Goal: Information Seeking & Learning: Check status

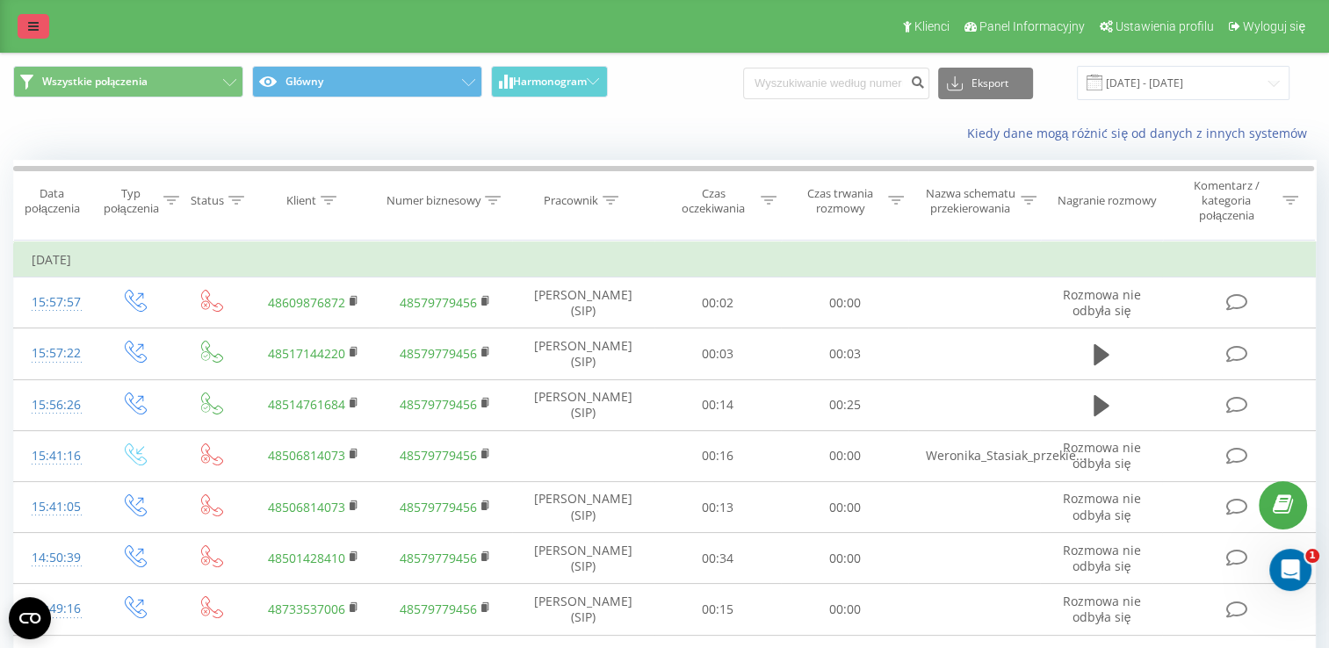
click at [28, 32] on icon at bounding box center [33, 26] width 11 height 12
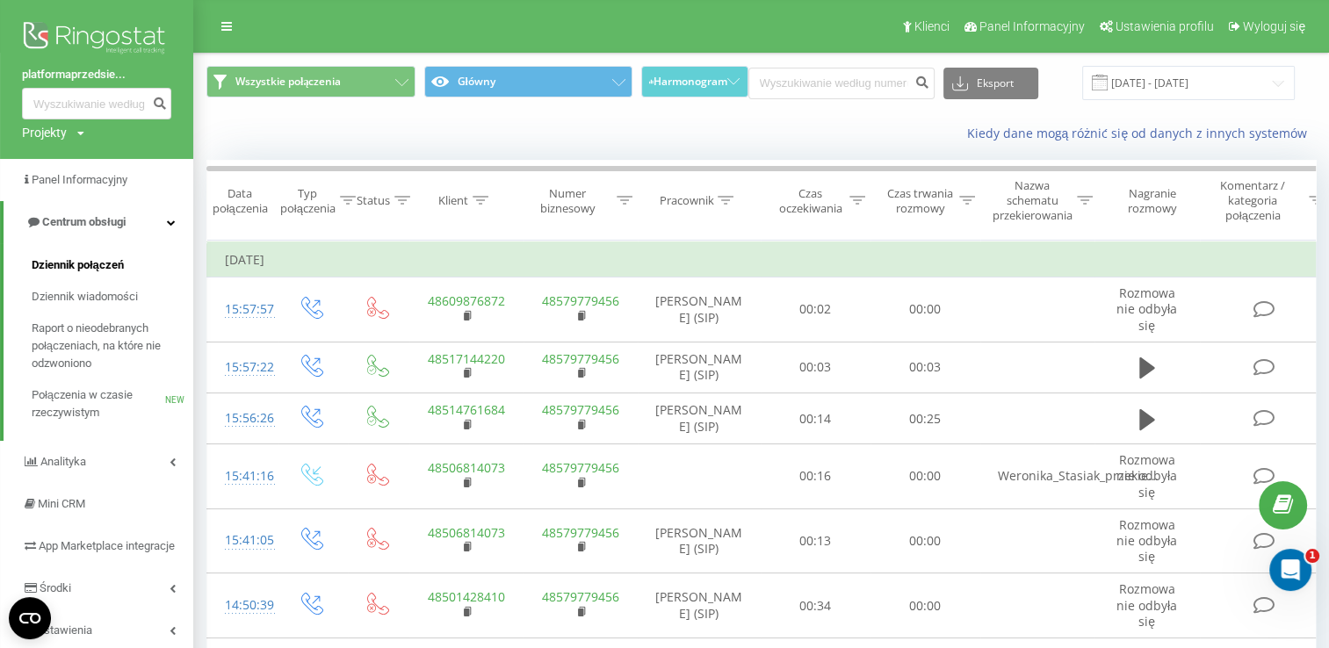
click at [86, 259] on span "Dziennik połączeń" at bounding box center [78, 265] width 92 height 18
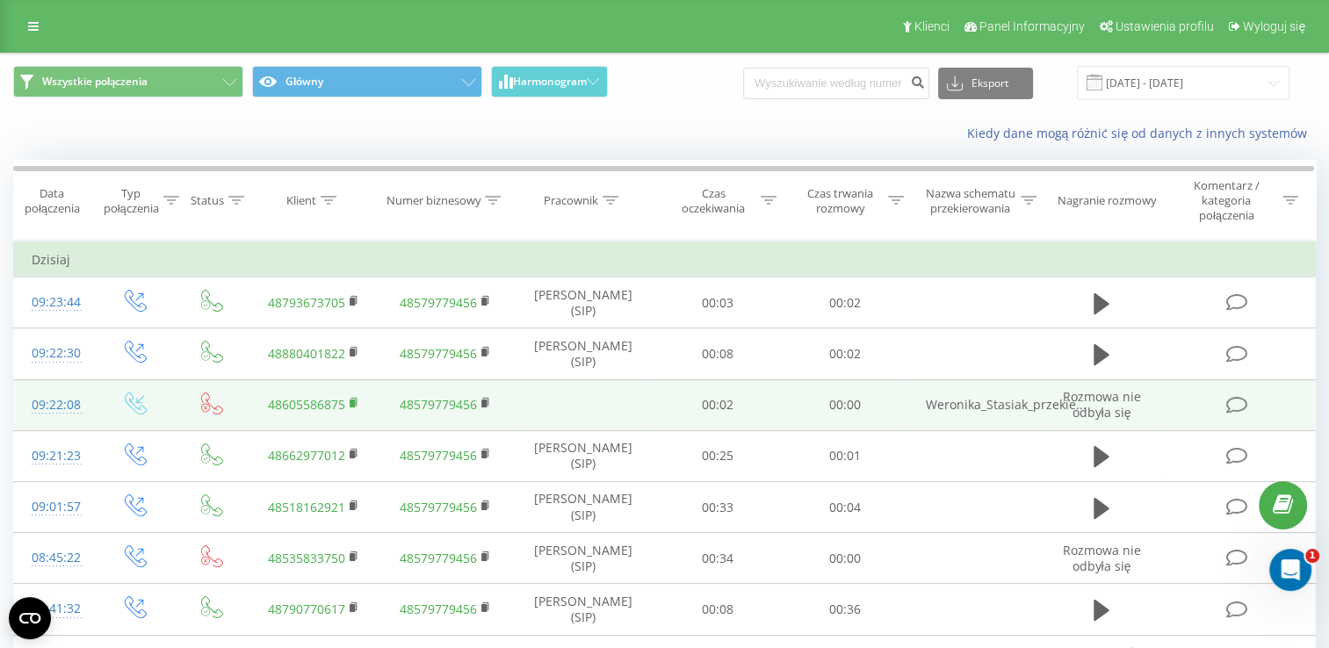
click at [354, 404] on rect at bounding box center [352, 404] width 5 height 8
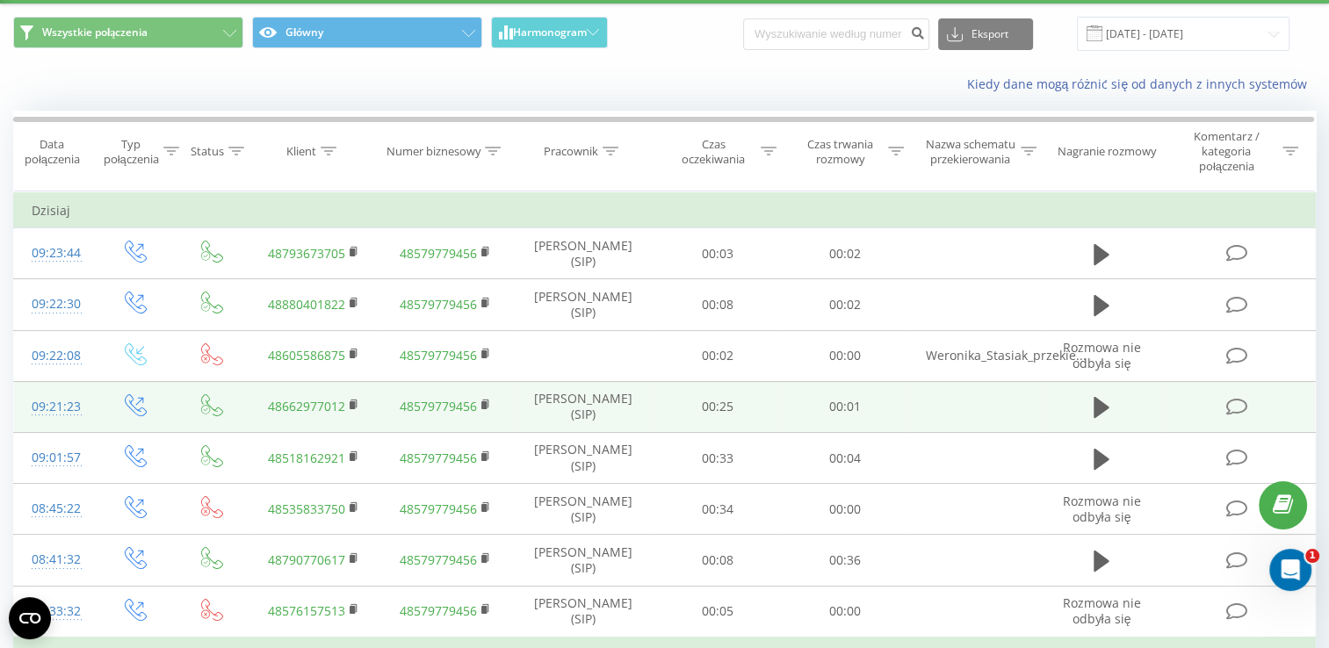
scroll to position [112, 0]
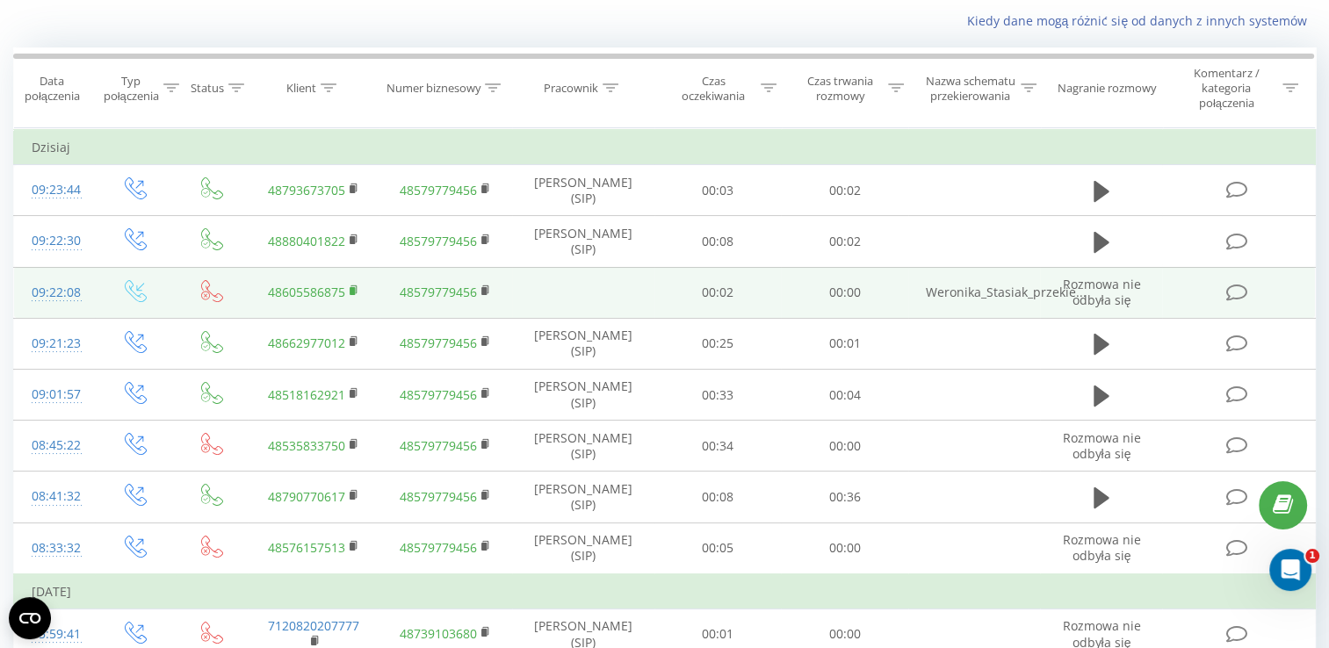
click at [351, 292] on rect at bounding box center [352, 291] width 5 height 8
